Goal: Information Seeking & Learning: Learn about a topic

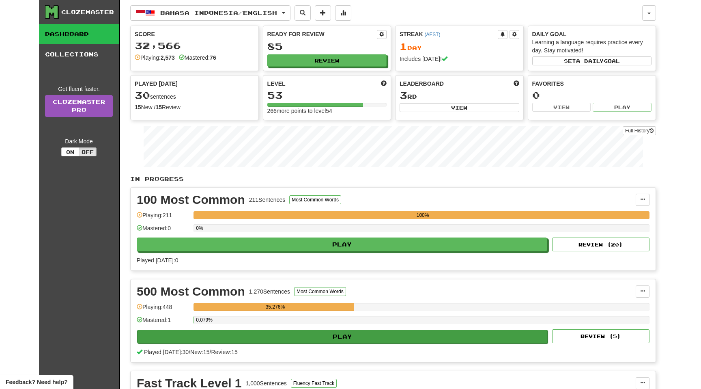
scroll to position [54, 0]
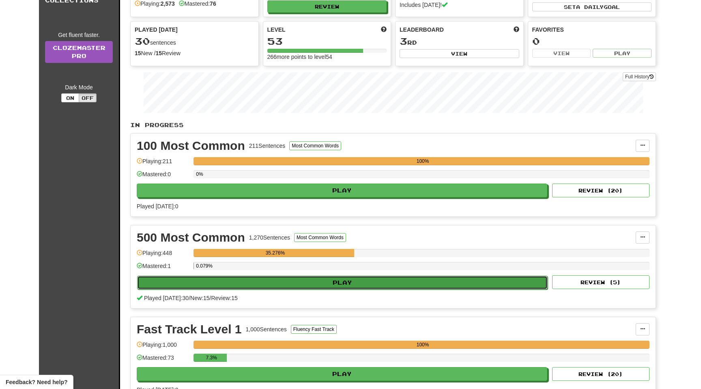
click at [212, 281] on button "Play" at bounding box center [342, 282] width 410 height 14
select select "**"
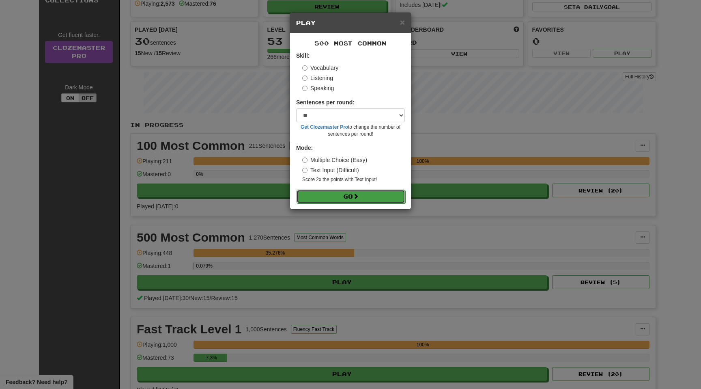
click at [359, 200] on button "Go" at bounding box center [350, 196] width 109 height 14
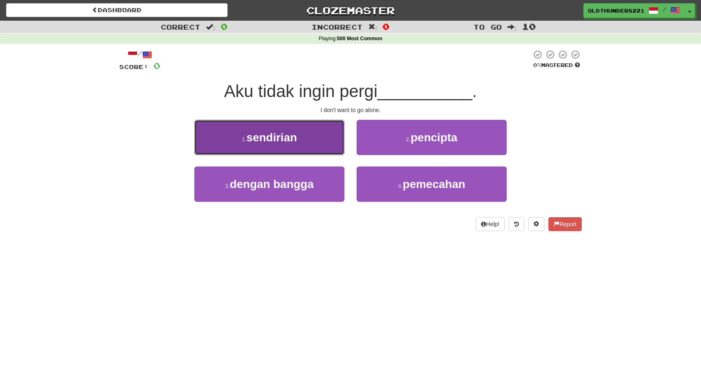
click at [291, 137] on span "sendirian" at bounding box center [272, 137] width 50 height 13
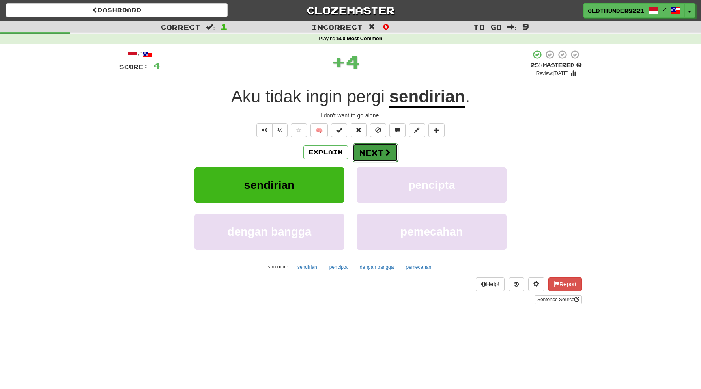
click at [391, 152] on button "Next" at bounding box center [374, 152] width 45 height 19
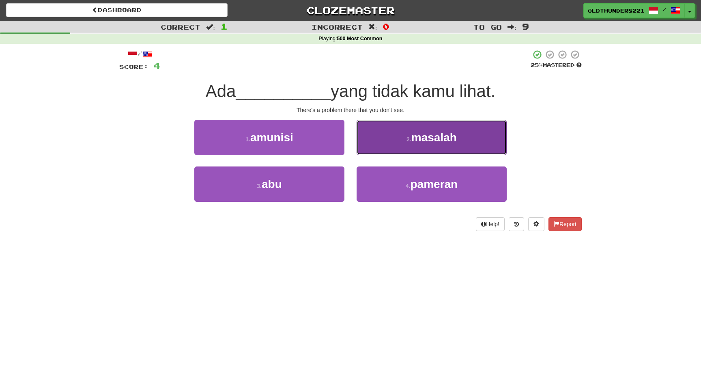
click at [427, 139] on span "masalah" at bounding box center [433, 137] width 45 height 13
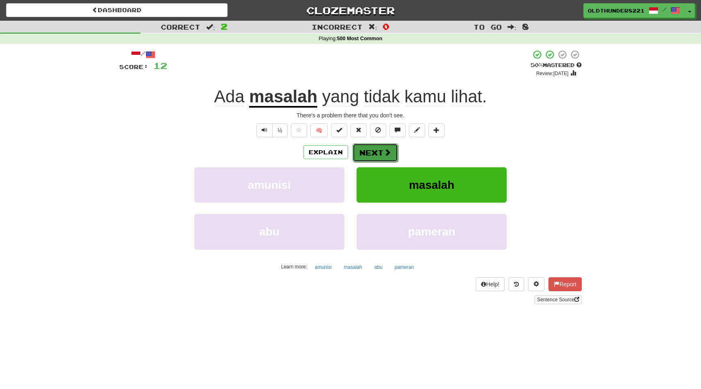
click at [380, 152] on button "Next" at bounding box center [374, 152] width 45 height 19
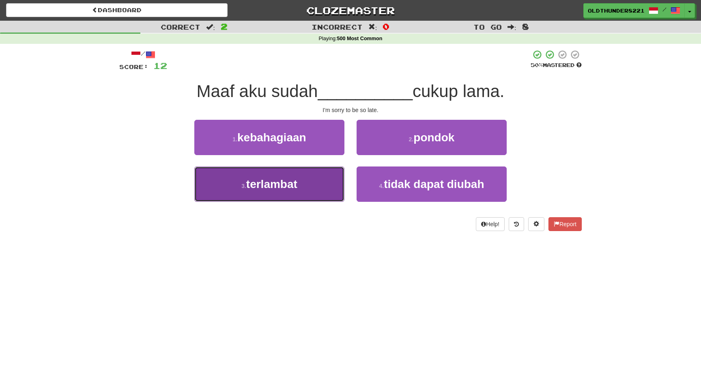
click at [283, 179] on span "terlambat" at bounding box center [271, 184] width 51 height 13
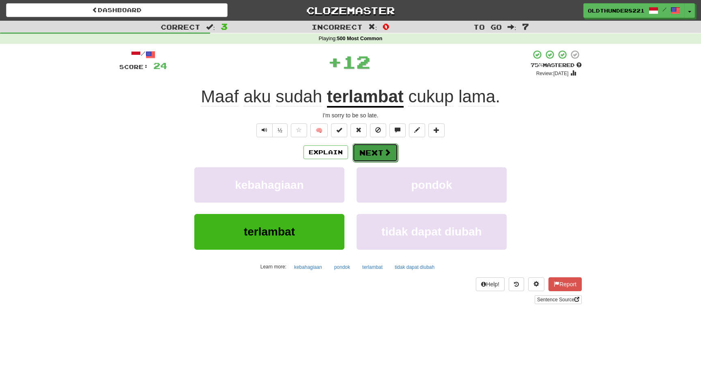
click at [376, 150] on button "Next" at bounding box center [374, 152] width 45 height 19
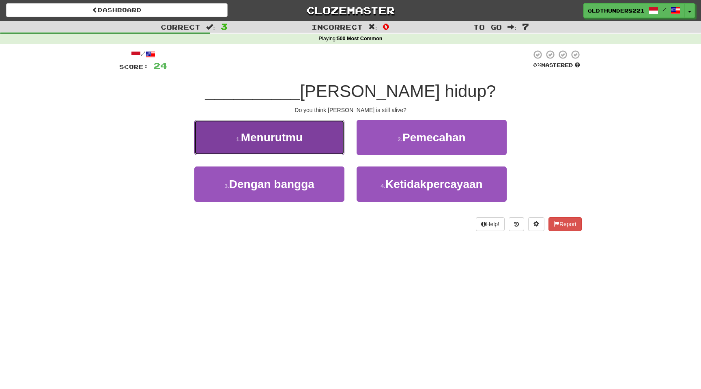
click at [303, 147] on button "1 . Menurutmu" at bounding box center [269, 137] width 150 height 35
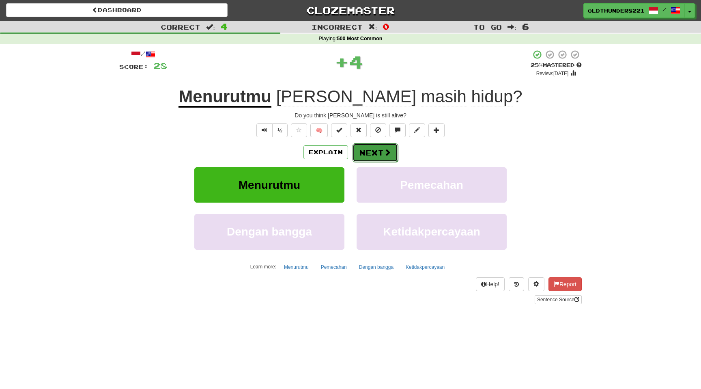
click at [382, 153] on button "Next" at bounding box center [374, 152] width 45 height 19
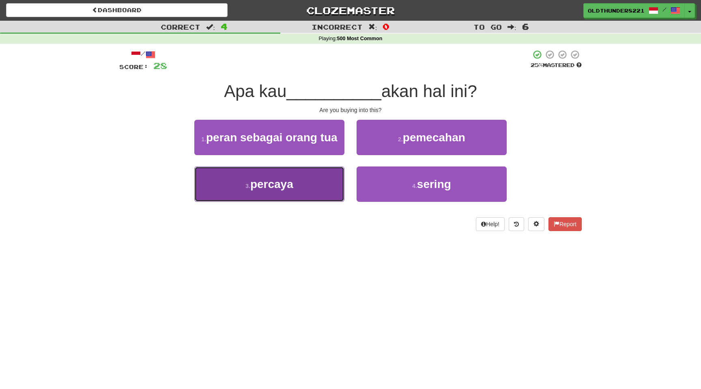
click at [275, 197] on button "3 . percaya" at bounding box center [269, 183] width 150 height 35
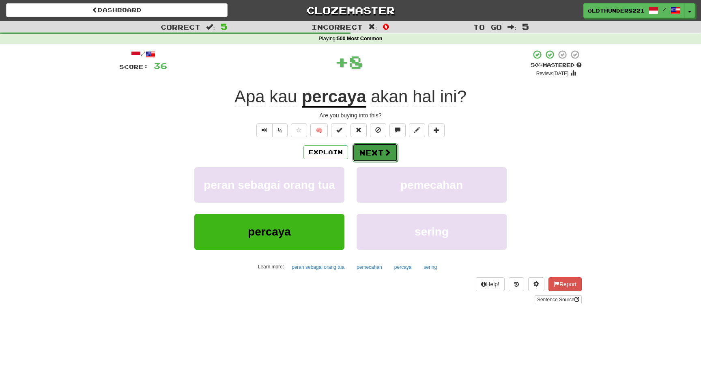
click at [380, 152] on button "Next" at bounding box center [374, 152] width 45 height 19
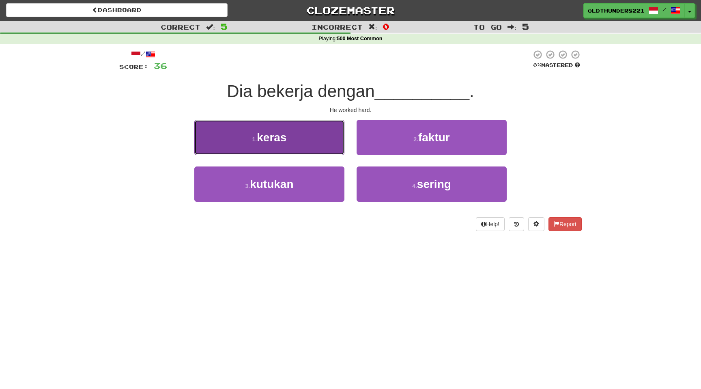
click at [301, 151] on button "1 . keras" at bounding box center [269, 137] width 150 height 35
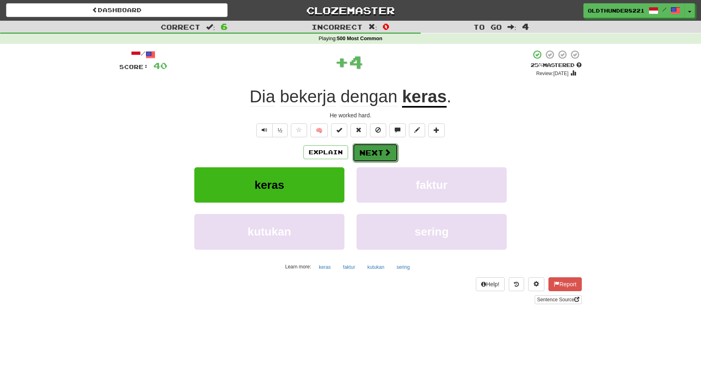
click at [382, 152] on button "Next" at bounding box center [374, 152] width 45 height 19
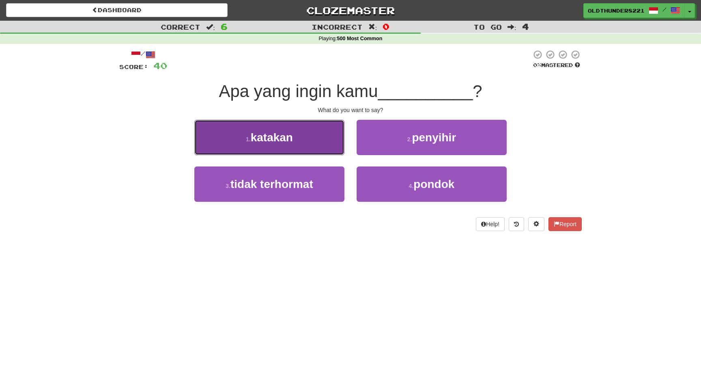
click at [281, 145] on button "1 . katakan" at bounding box center [269, 137] width 150 height 35
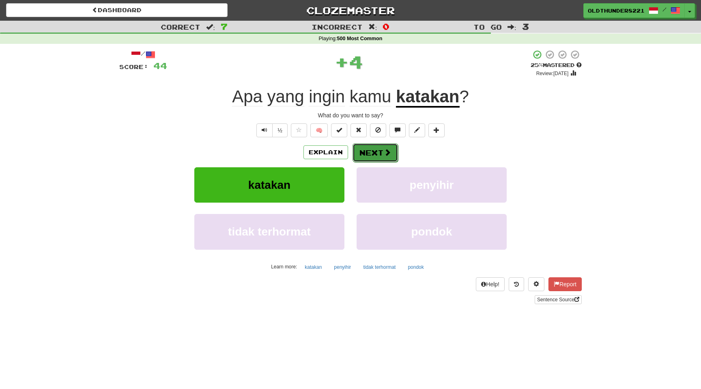
click at [382, 151] on button "Next" at bounding box center [374, 152] width 45 height 19
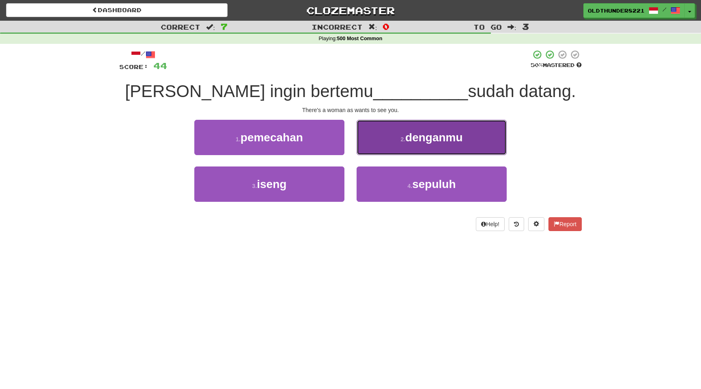
click at [446, 140] on span "denganmu" at bounding box center [434, 137] width 58 height 13
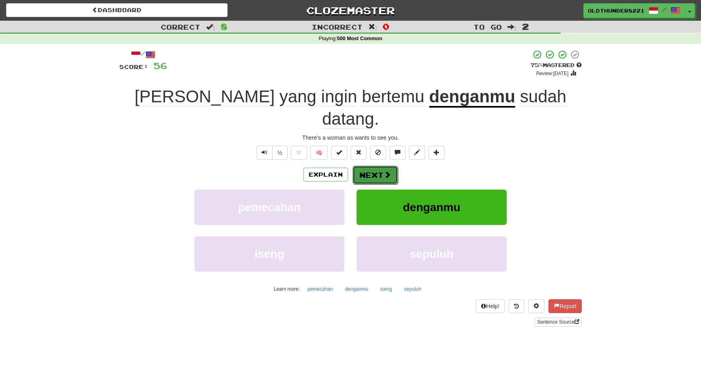
click at [367, 165] on button "Next" at bounding box center [374, 174] width 45 height 19
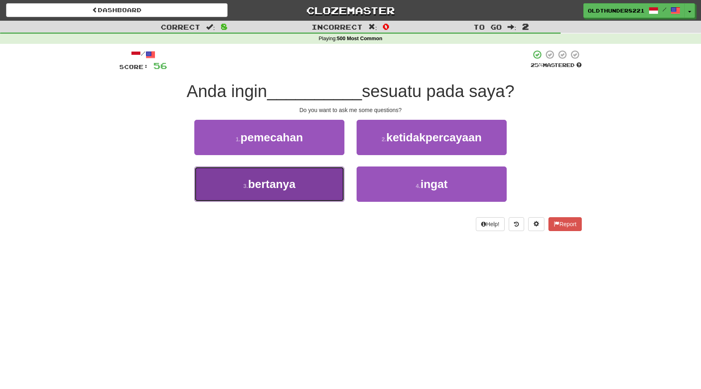
click at [268, 188] on span "bertanya" at bounding box center [271, 184] width 47 height 13
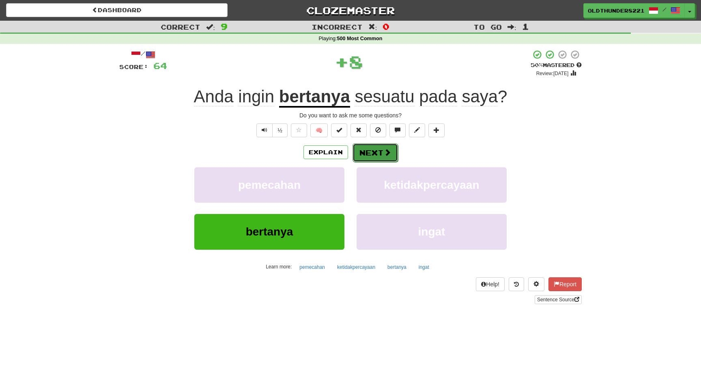
click at [375, 152] on button "Next" at bounding box center [374, 152] width 45 height 19
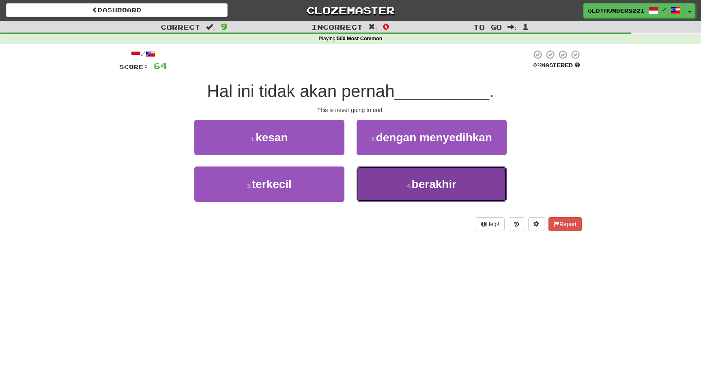
click at [439, 189] on span "berakhir" at bounding box center [434, 184] width 45 height 13
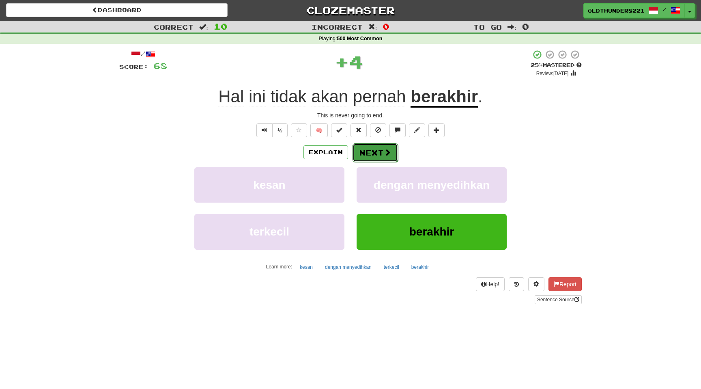
click at [375, 152] on button "Next" at bounding box center [374, 152] width 45 height 19
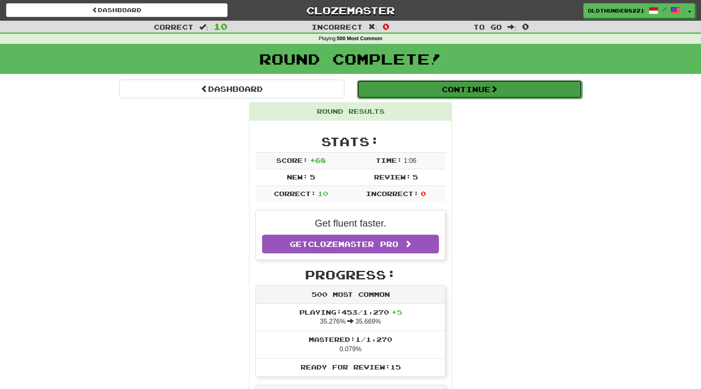
click at [449, 89] on button "Continue" at bounding box center [469, 89] width 225 height 19
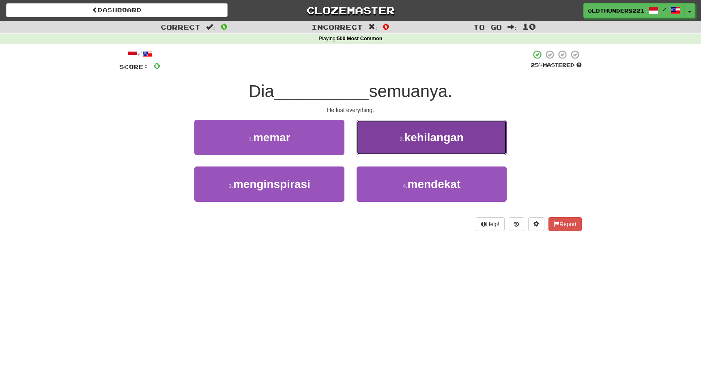
click at [428, 137] on span "kehilangan" at bounding box center [433, 137] width 59 height 13
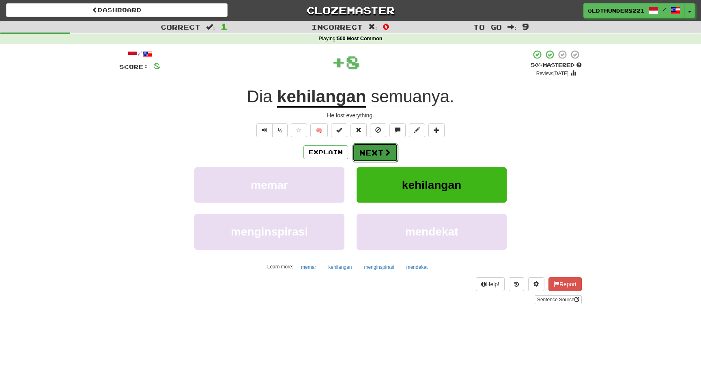
click at [376, 154] on button "Next" at bounding box center [374, 152] width 45 height 19
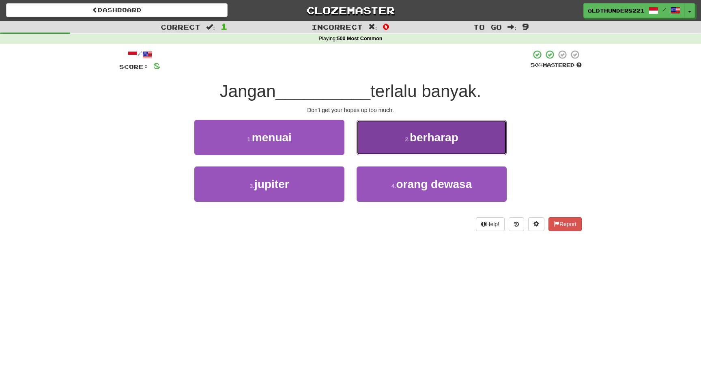
click at [440, 135] on span "berharap" at bounding box center [434, 137] width 49 height 13
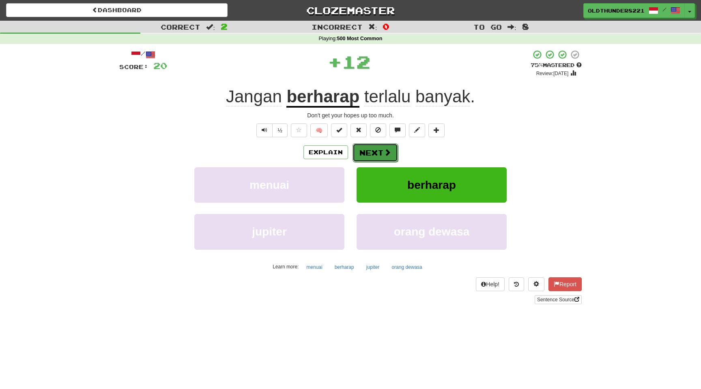
click at [377, 154] on button "Next" at bounding box center [374, 152] width 45 height 19
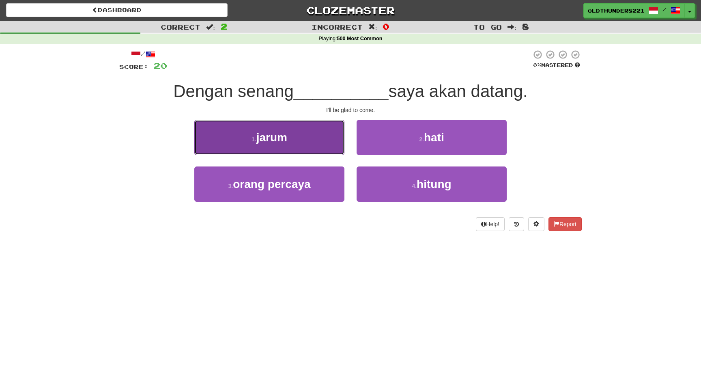
click at [270, 139] on span "jarum" at bounding box center [271, 137] width 31 height 13
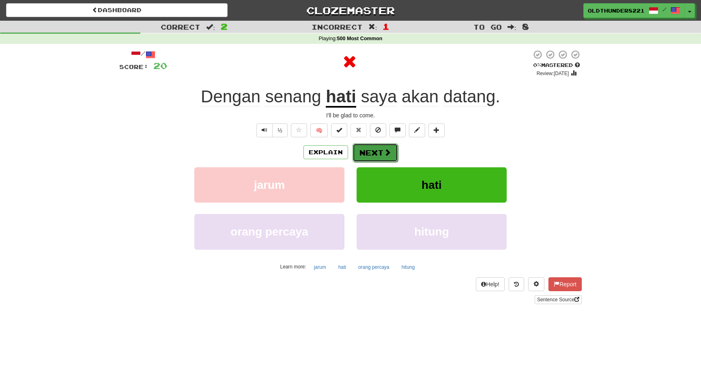
click at [371, 151] on button "Next" at bounding box center [374, 152] width 45 height 19
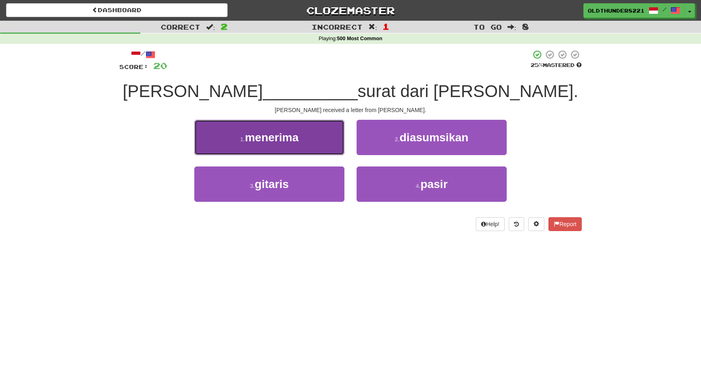
click at [280, 144] on button "1 . menerima" at bounding box center [269, 137] width 150 height 35
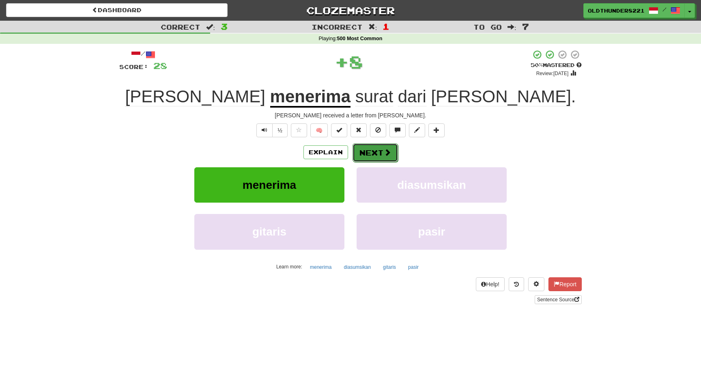
click at [379, 151] on button "Next" at bounding box center [374, 152] width 45 height 19
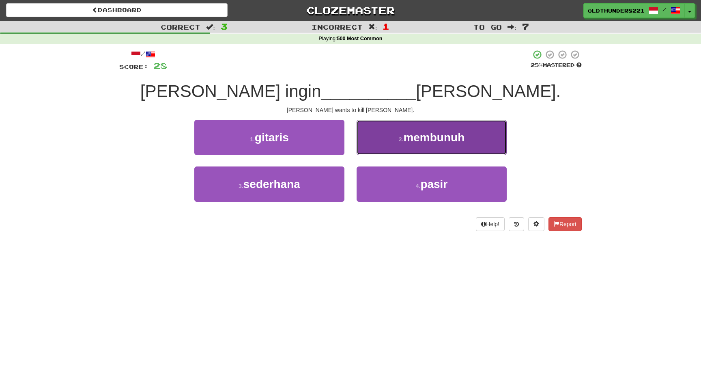
click at [430, 138] on span "membunuh" at bounding box center [433, 137] width 61 height 13
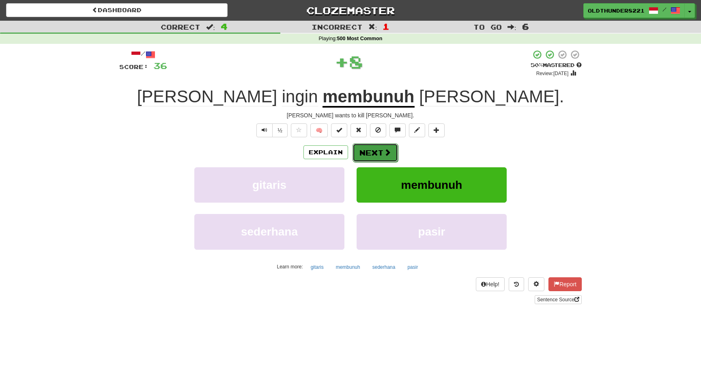
click at [376, 156] on button "Next" at bounding box center [374, 152] width 45 height 19
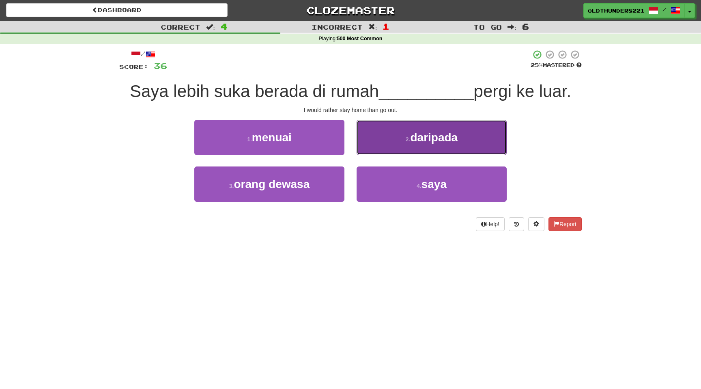
click at [433, 149] on button "2 . daripada" at bounding box center [431, 137] width 150 height 35
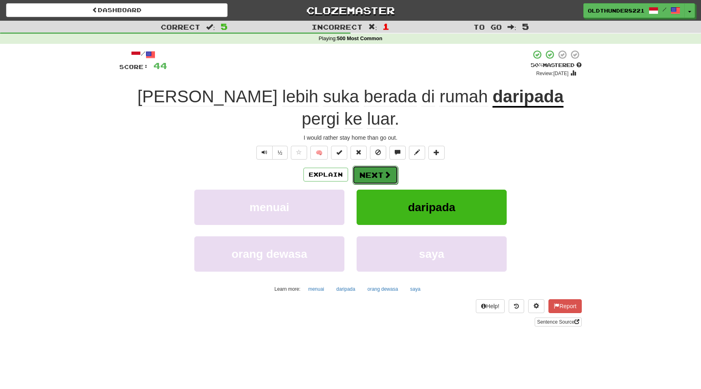
click at [372, 165] on button "Next" at bounding box center [374, 174] width 45 height 19
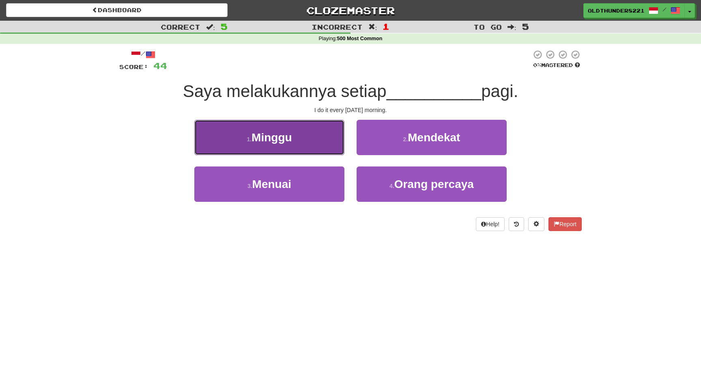
click at [276, 154] on button "1 . Minggu" at bounding box center [269, 137] width 150 height 35
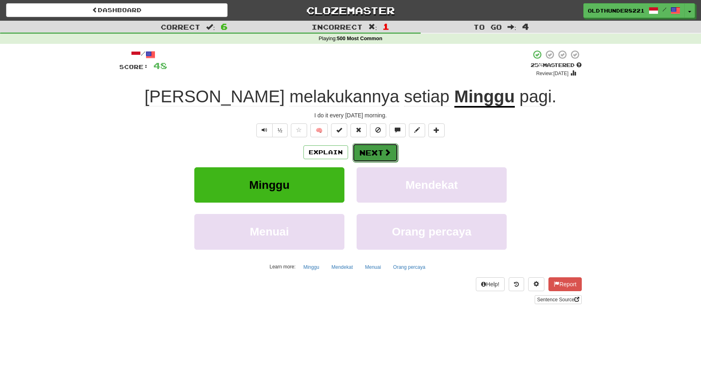
click at [373, 151] on button "Next" at bounding box center [374, 152] width 45 height 19
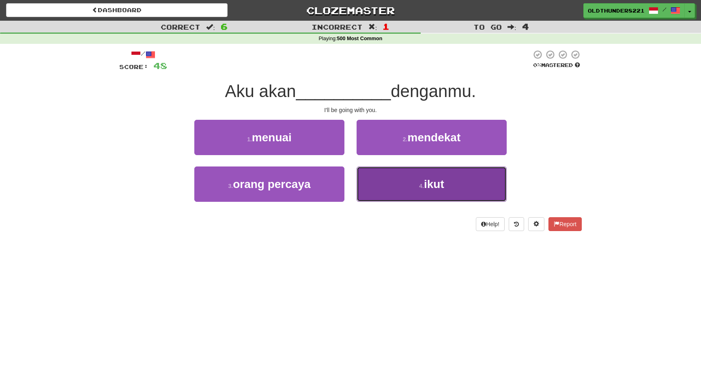
click at [428, 186] on span "ikut" at bounding box center [434, 184] width 20 height 13
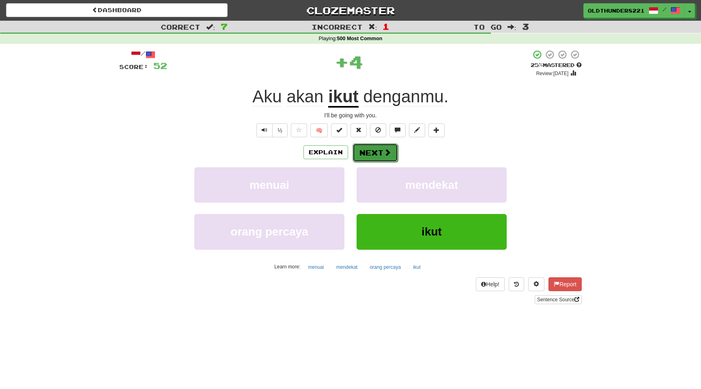
click at [380, 149] on button "Next" at bounding box center [374, 152] width 45 height 19
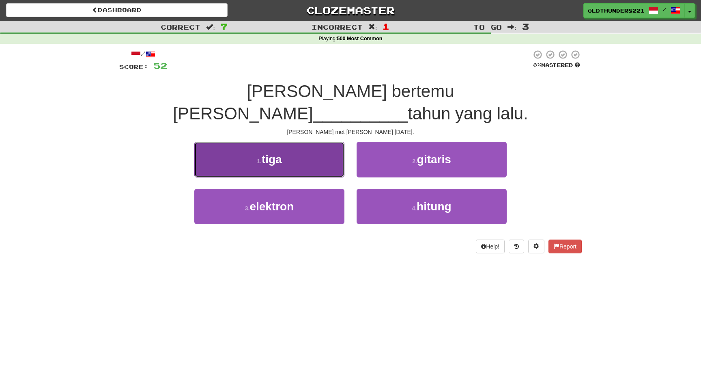
click at [286, 142] on button "1 . tiga" at bounding box center [269, 159] width 150 height 35
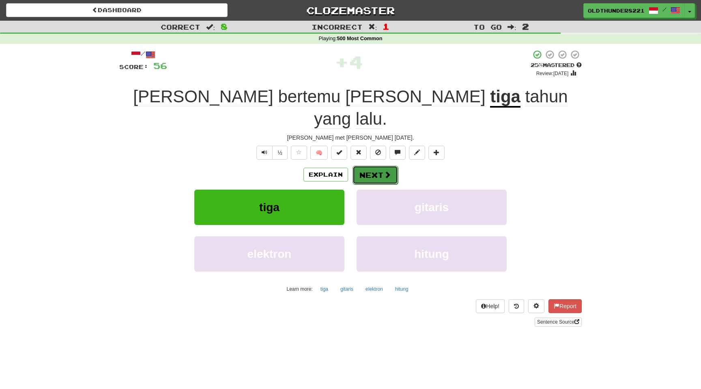
click at [372, 165] on button "Next" at bounding box center [374, 174] width 45 height 19
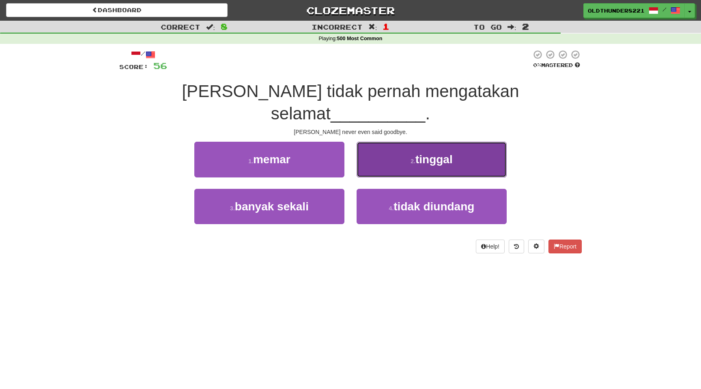
click at [425, 153] on span "tinggal" at bounding box center [433, 159] width 37 height 13
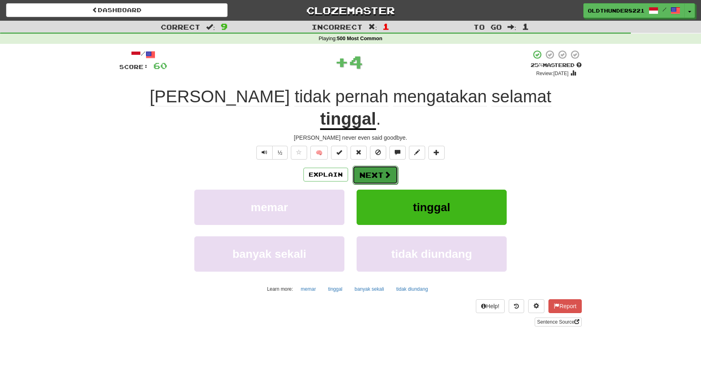
click at [375, 165] on button "Next" at bounding box center [374, 174] width 45 height 19
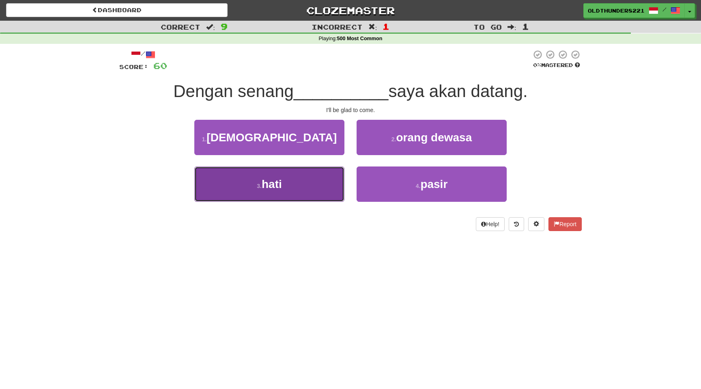
click at [256, 191] on button "3 . hati" at bounding box center [269, 183] width 150 height 35
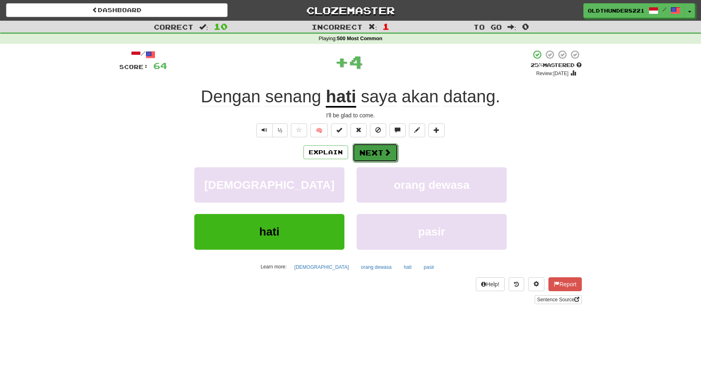
click at [385, 149] on span at bounding box center [387, 151] width 7 height 7
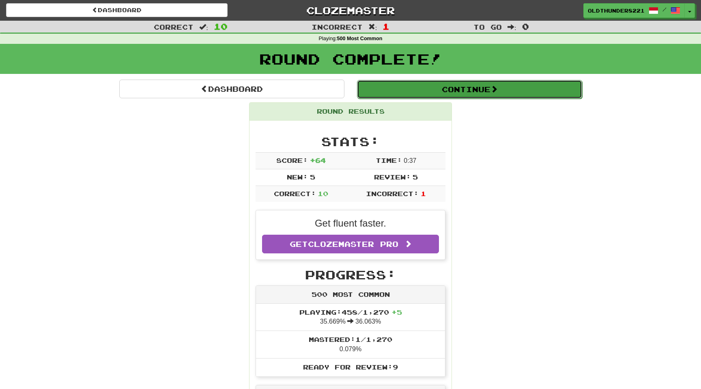
click at [471, 88] on button "Continue" at bounding box center [469, 89] width 225 height 19
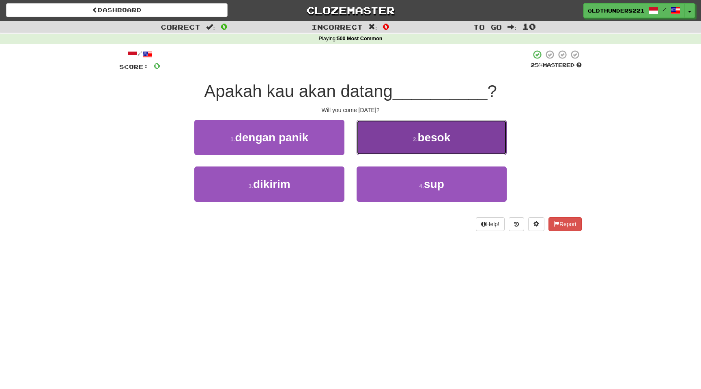
click at [415, 143] on button "2 . besok" at bounding box center [431, 137] width 150 height 35
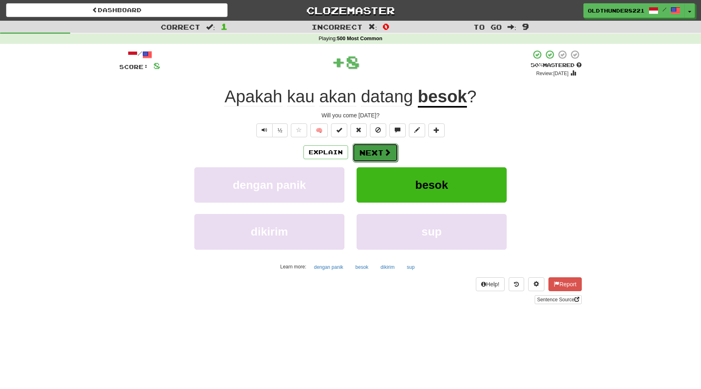
click at [376, 150] on button "Next" at bounding box center [374, 152] width 45 height 19
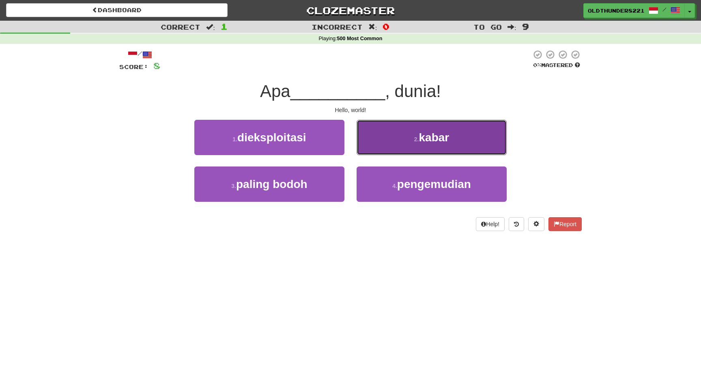
click at [395, 139] on button "2 . kabar" at bounding box center [431, 137] width 150 height 35
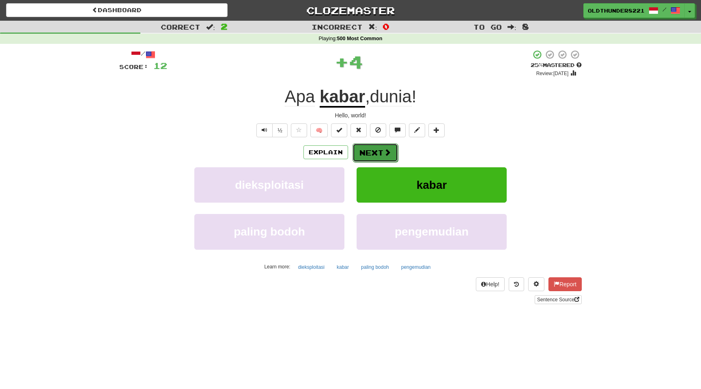
click at [372, 149] on button "Next" at bounding box center [374, 152] width 45 height 19
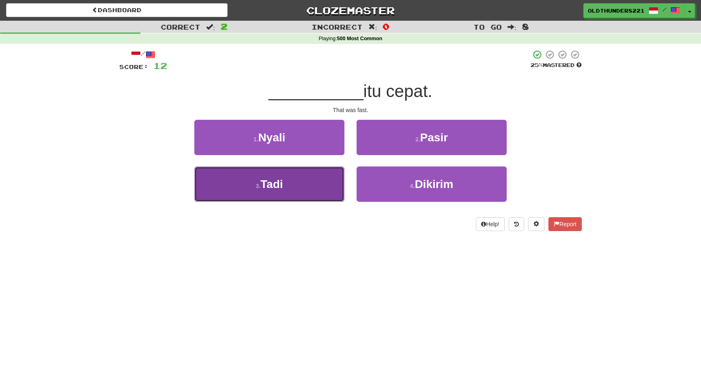
click at [273, 191] on button "3 . Tadi" at bounding box center [269, 183] width 150 height 35
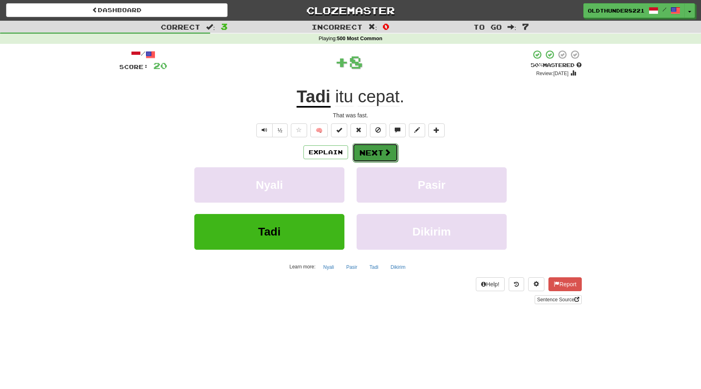
click at [376, 152] on button "Next" at bounding box center [374, 152] width 45 height 19
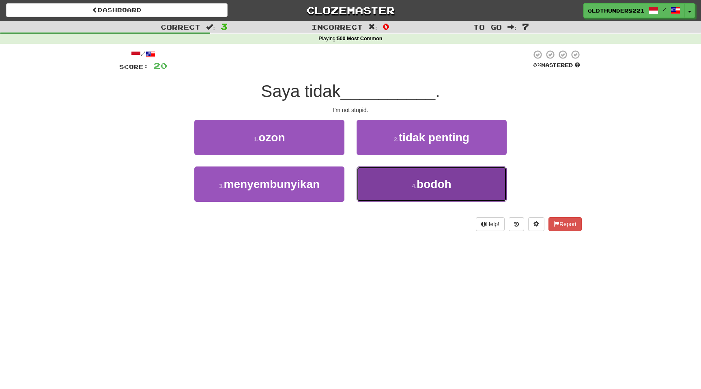
click at [431, 190] on span "bodoh" at bounding box center [433, 184] width 35 height 13
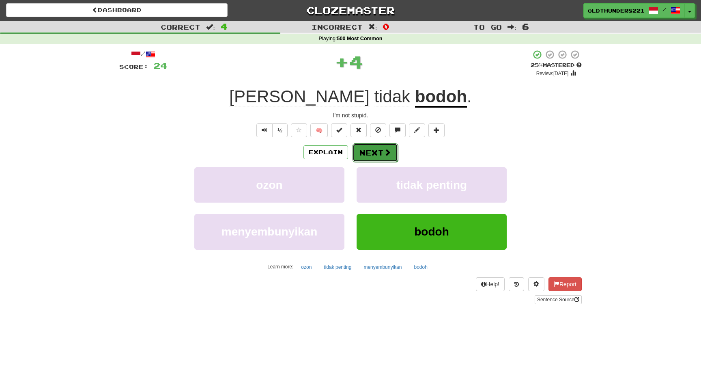
click at [376, 152] on button "Next" at bounding box center [374, 152] width 45 height 19
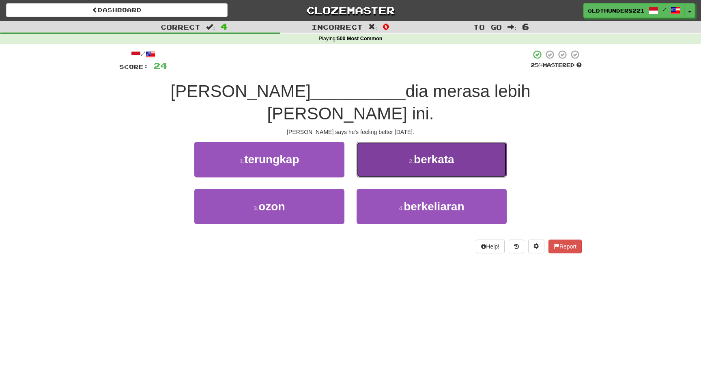
click at [449, 148] on button "2 . berkata" at bounding box center [431, 159] width 150 height 35
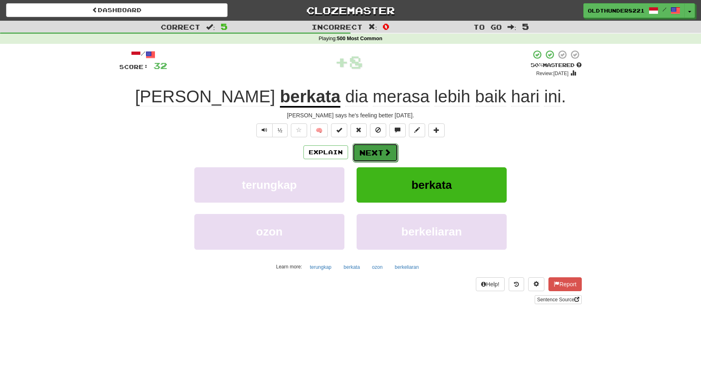
click at [377, 148] on button "Next" at bounding box center [374, 152] width 45 height 19
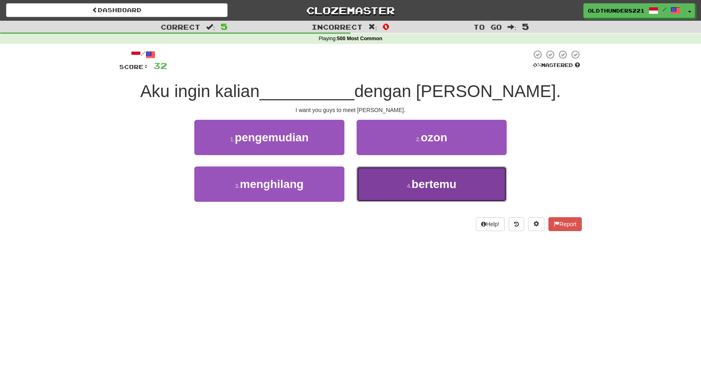
click at [422, 191] on button "4 . bertemu" at bounding box center [431, 183] width 150 height 35
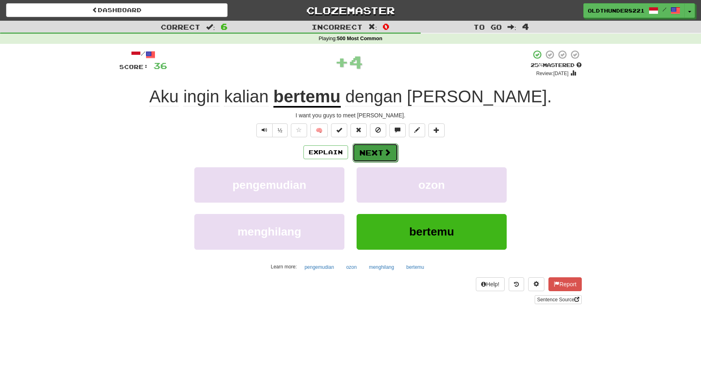
click at [374, 150] on button "Next" at bounding box center [374, 152] width 45 height 19
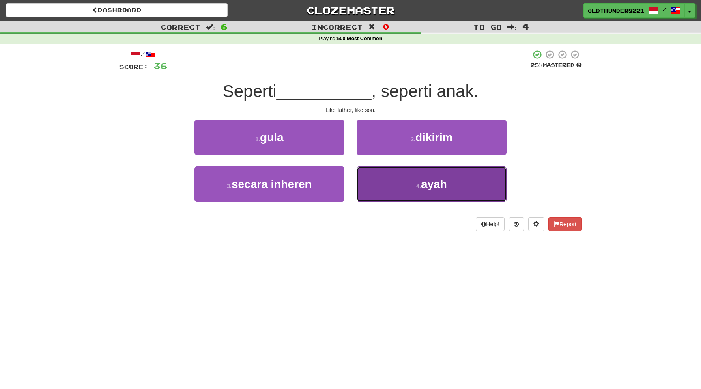
click at [429, 185] on span "ayah" at bounding box center [434, 184] width 26 height 13
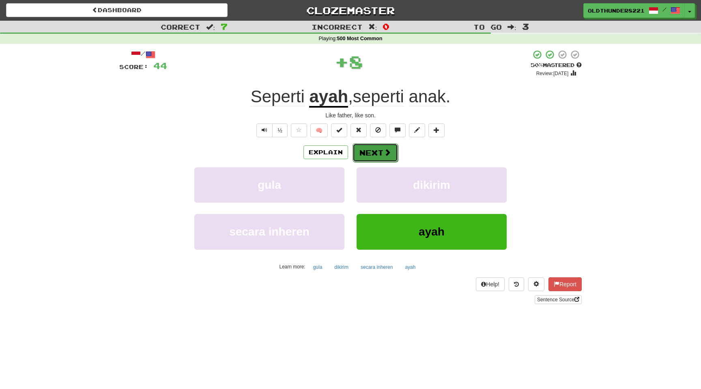
click at [372, 150] on button "Next" at bounding box center [374, 152] width 45 height 19
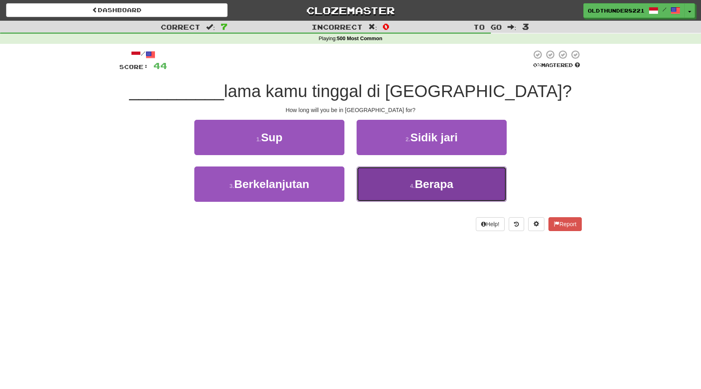
click at [420, 189] on span "Berapa" at bounding box center [433, 184] width 39 height 13
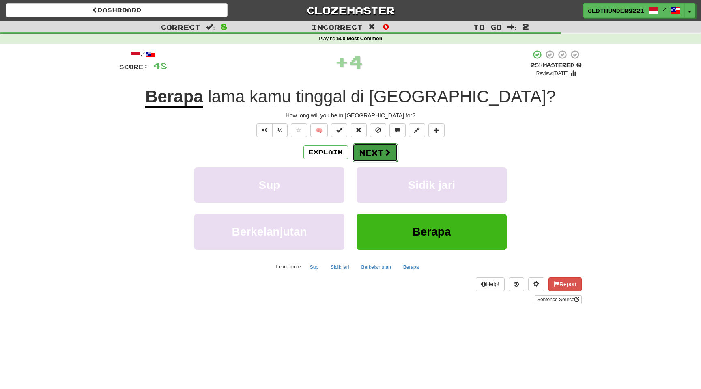
click at [369, 152] on button "Next" at bounding box center [374, 152] width 45 height 19
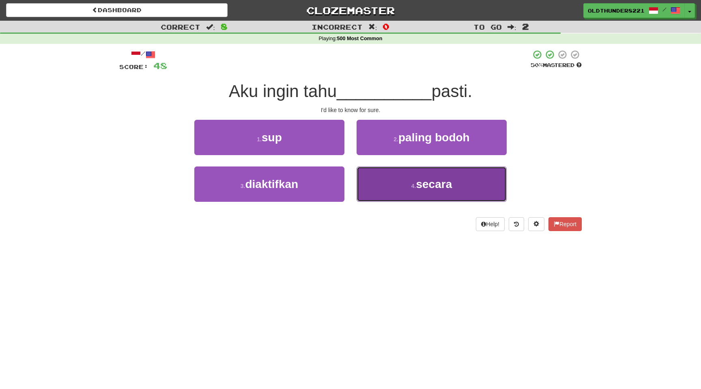
click at [413, 182] on small "4 ." at bounding box center [413, 185] width 5 height 6
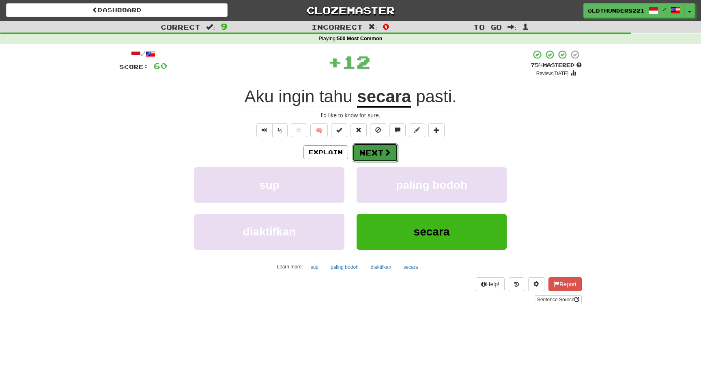
click at [372, 151] on button "Next" at bounding box center [374, 152] width 45 height 19
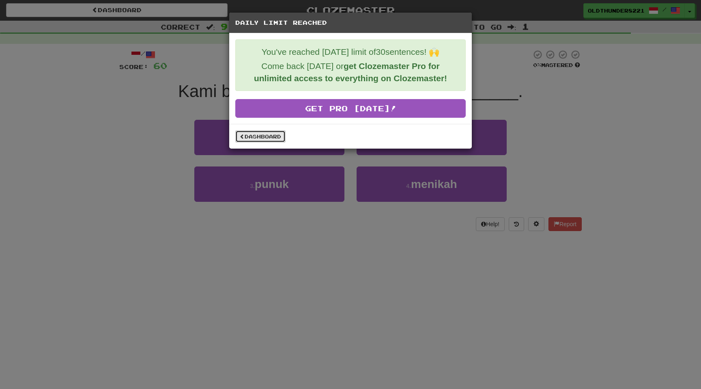
click at [270, 136] on link "Dashboard" at bounding box center [260, 136] width 50 height 12
